Goal: Transaction & Acquisition: Purchase product/service

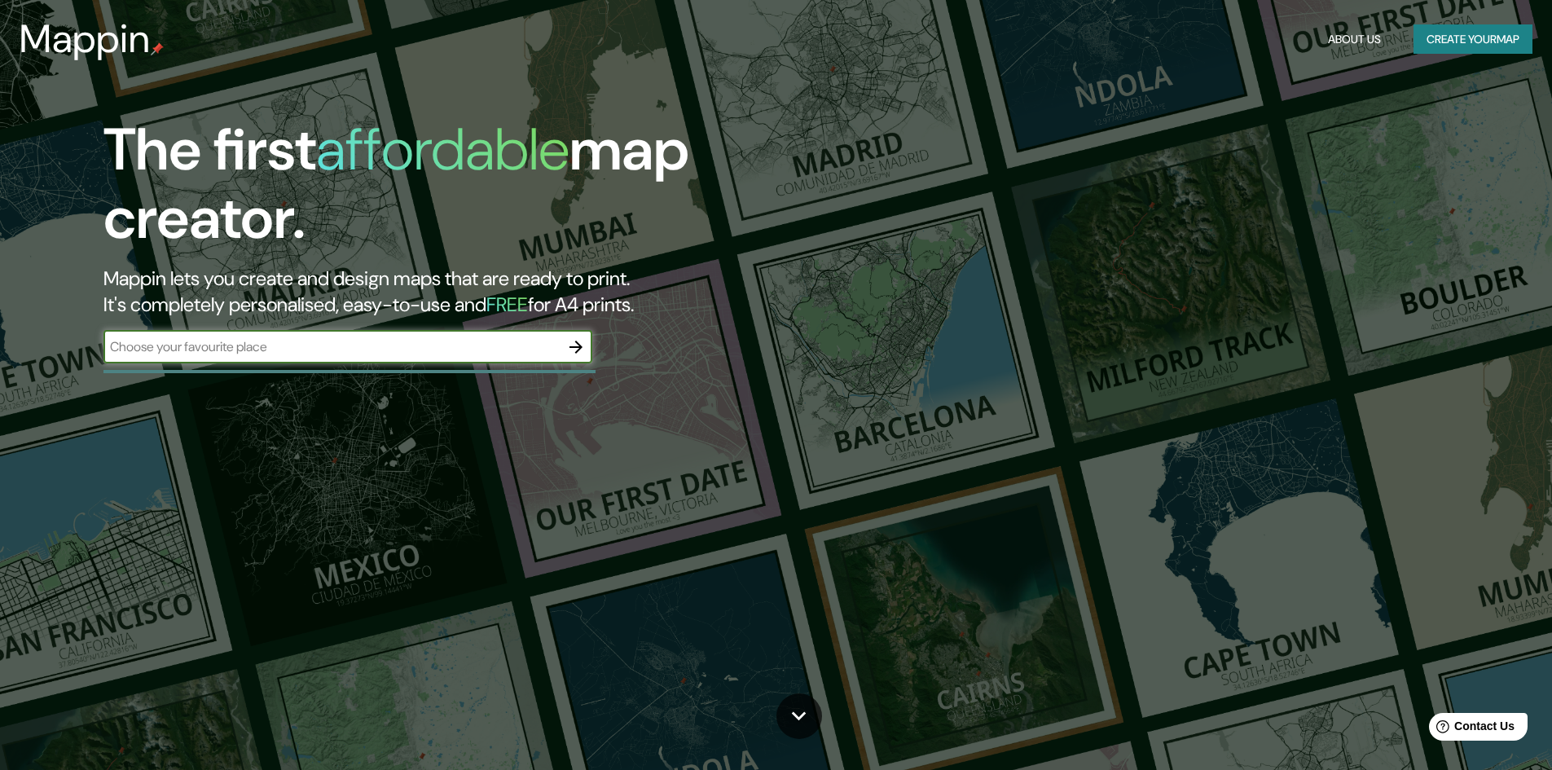
click at [257, 349] on input "text" at bounding box center [331, 346] width 456 height 19
type input "[US_STATE]"
click at [571, 347] on icon "button" at bounding box center [575, 347] width 13 height 13
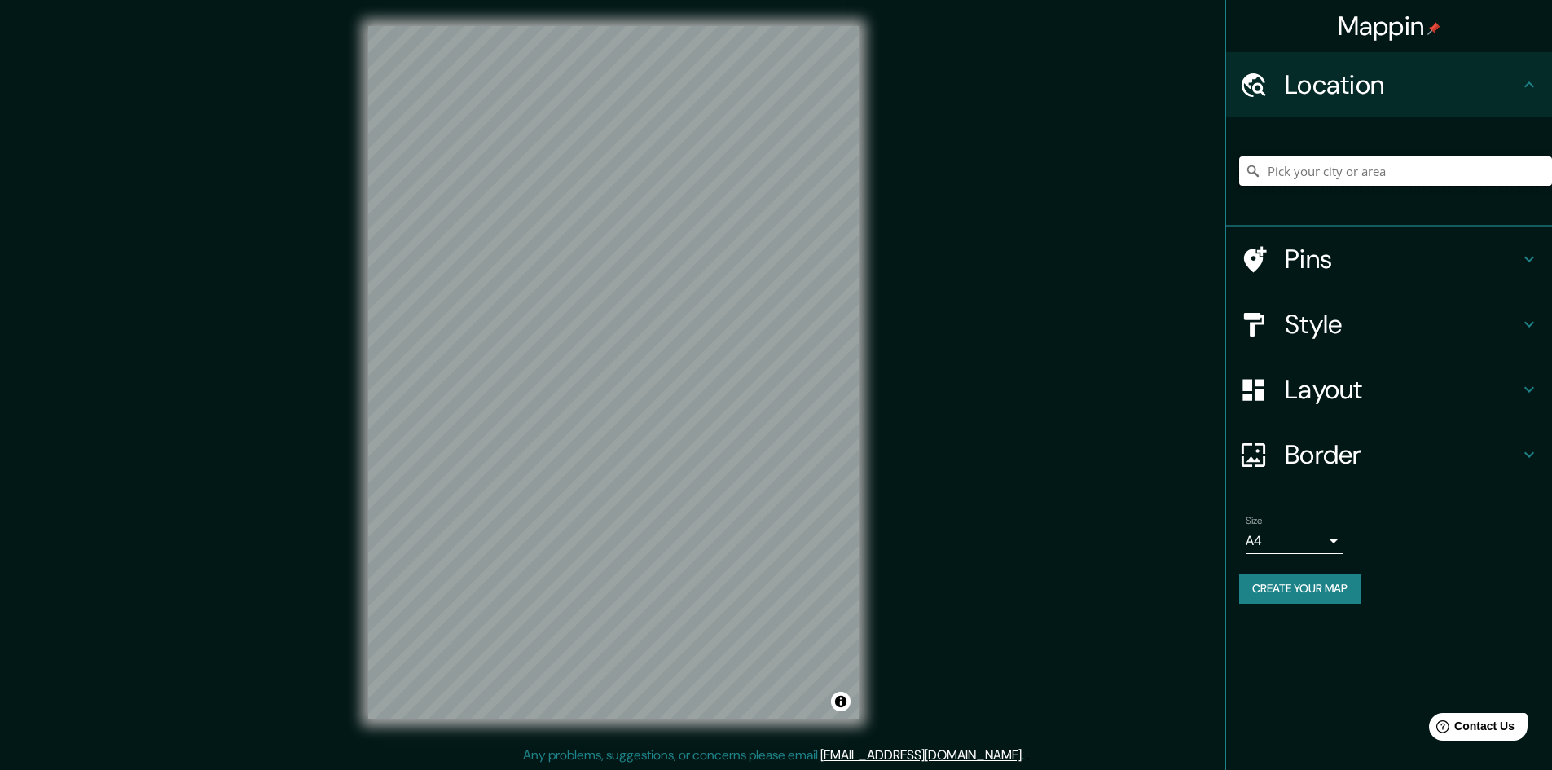
click at [1362, 169] on input "Pick your city or area" at bounding box center [1395, 170] width 313 height 29
click at [1373, 329] on h4 "Style" at bounding box center [1402, 324] width 235 height 33
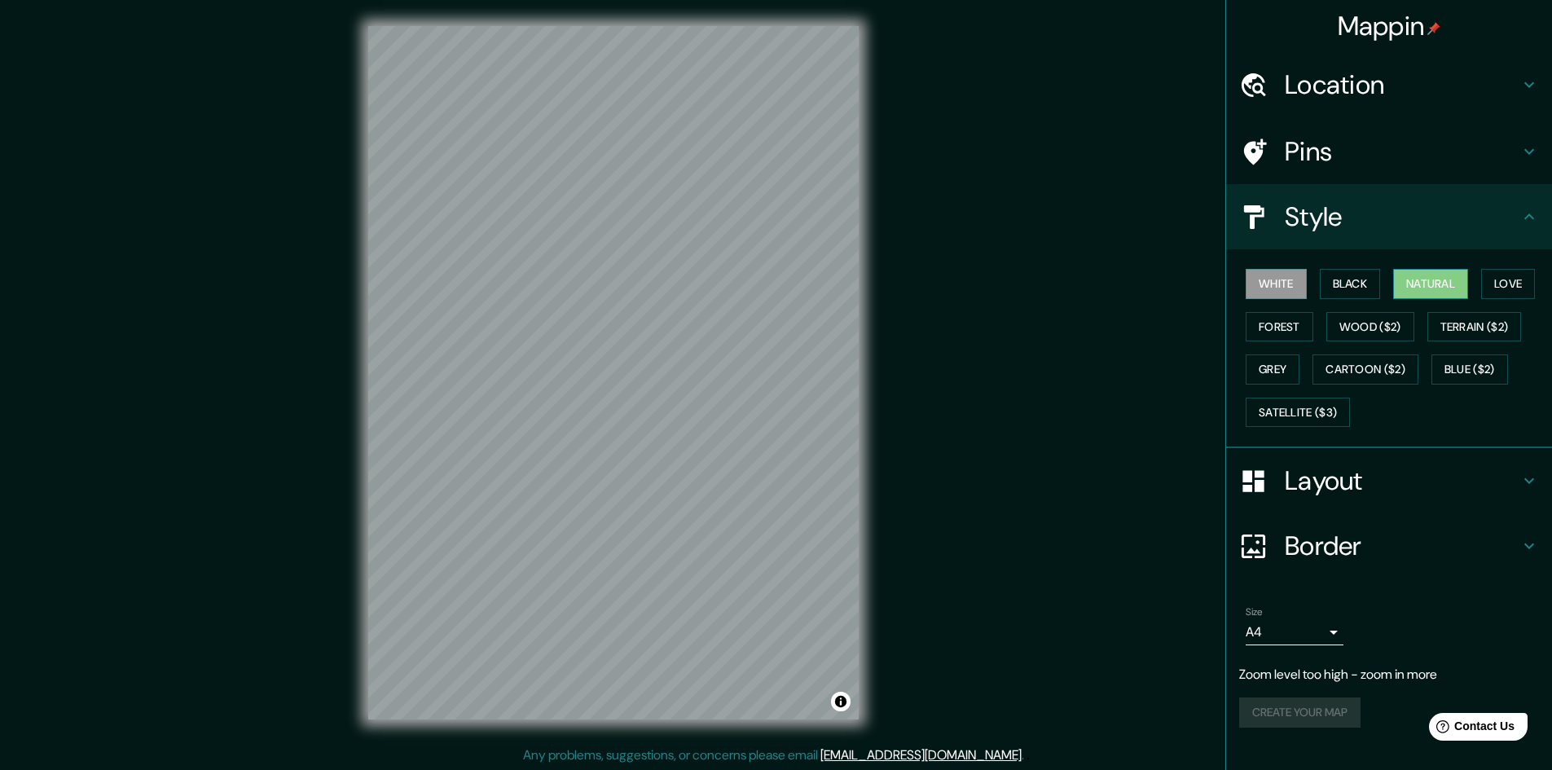
click at [1426, 280] on button "Natural" at bounding box center [1430, 284] width 75 height 30
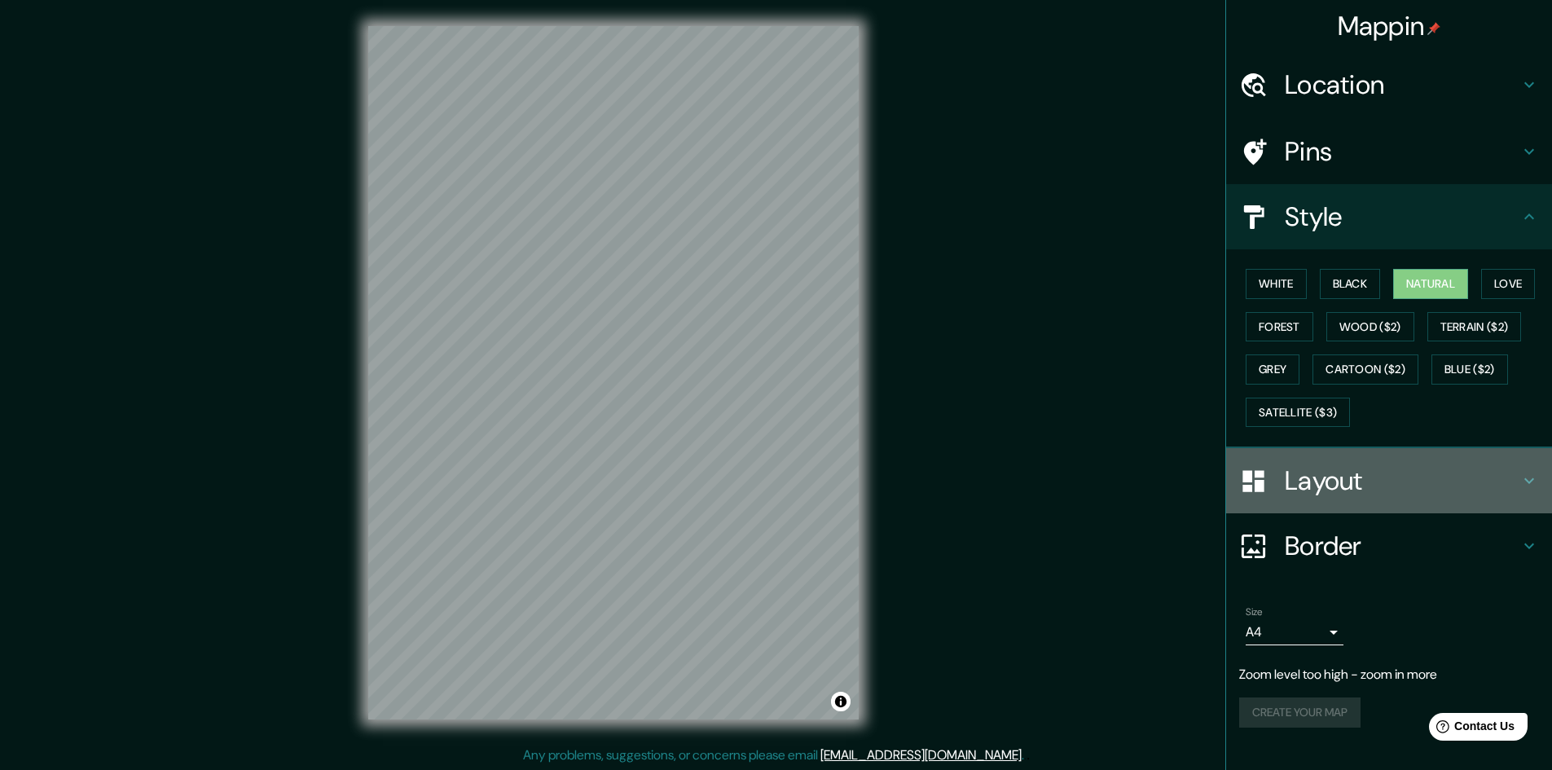
click at [1354, 476] on h4 "Layout" at bounding box center [1402, 480] width 235 height 33
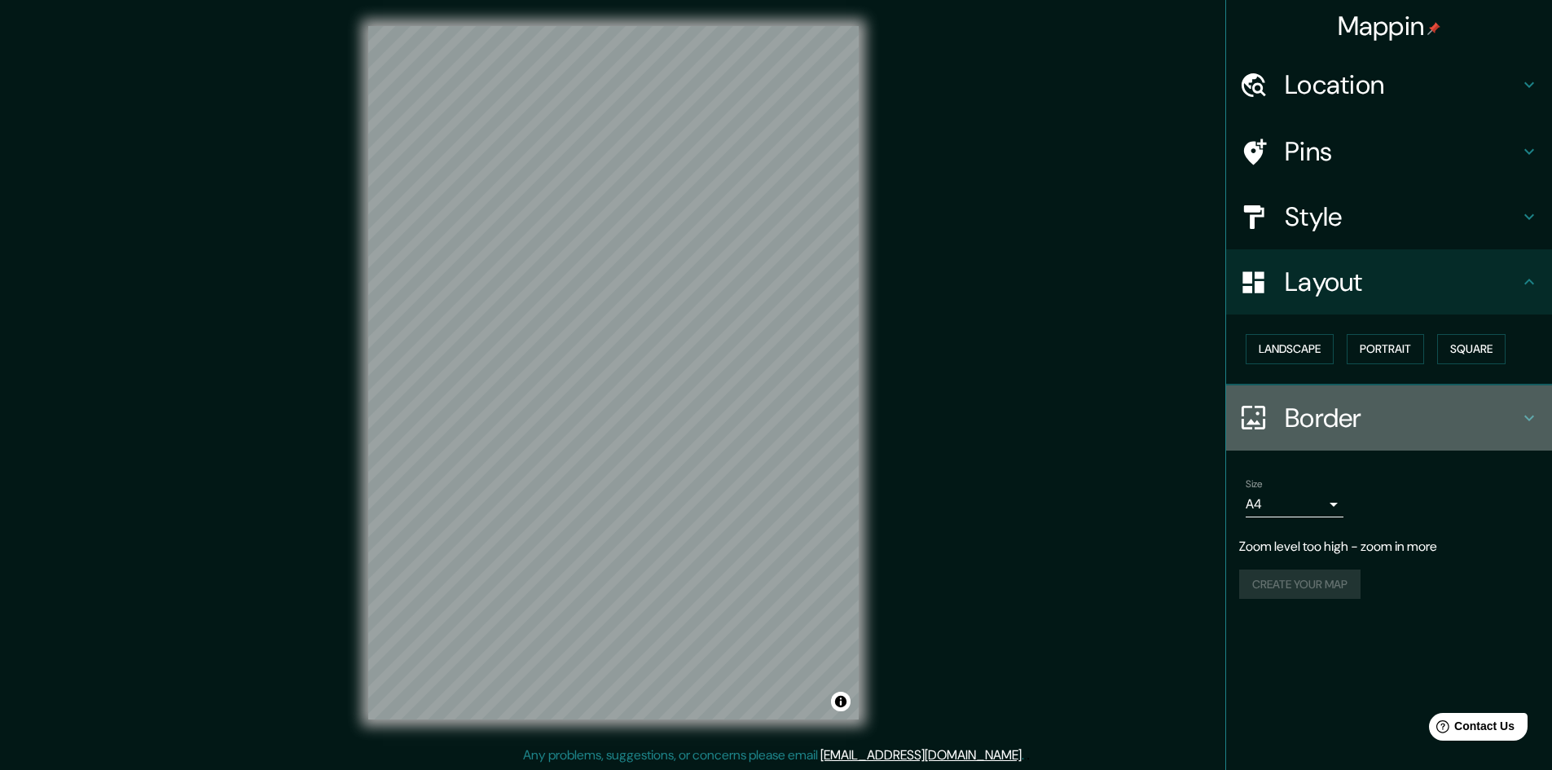
click at [1347, 410] on h4 "Border" at bounding box center [1402, 418] width 235 height 33
